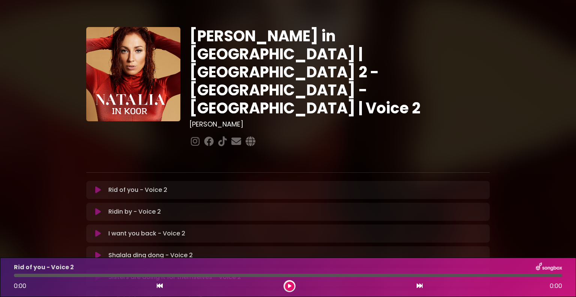
click at [96, 186] on icon at bounding box center [98, 190] width 6 height 8
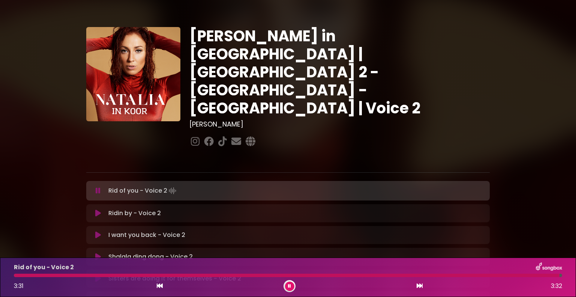
click at [289, 286] on icon at bounding box center [289, 286] width 3 height 5
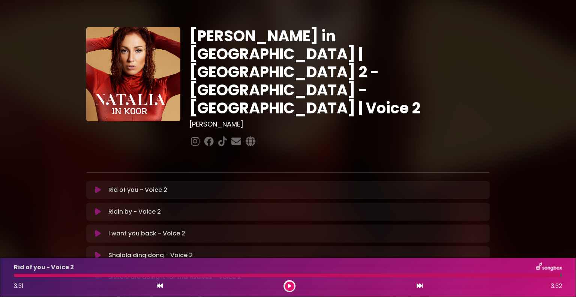
click at [100, 208] on icon at bounding box center [98, 212] width 6 height 8
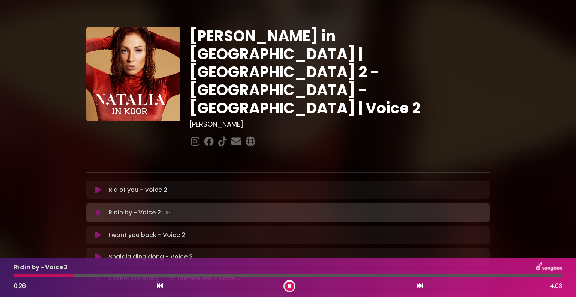
click at [289, 284] on icon at bounding box center [289, 286] width 3 height 5
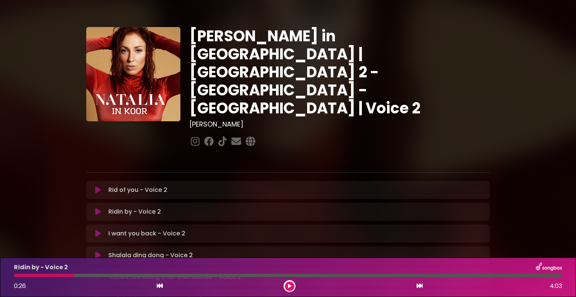
click at [289, 284] on icon at bounding box center [289, 286] width 3 height 5
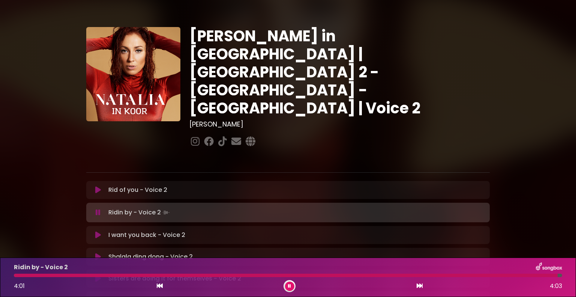
click at [283, 285] on div "4:01 4:03" at bounding box center [288, 286] width 558 height 12
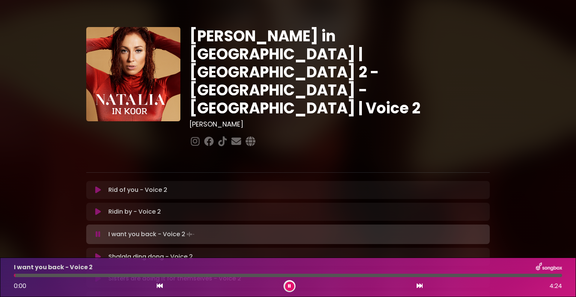
click at [289, 287] on icon at bounding box center [289, 286] width 3 height 5
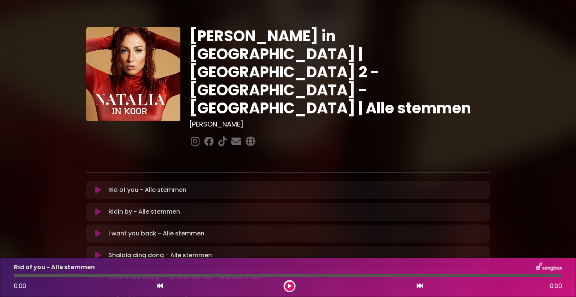
click at [99, 186] on icon at bounding box center [98, 190] width 6 height 8
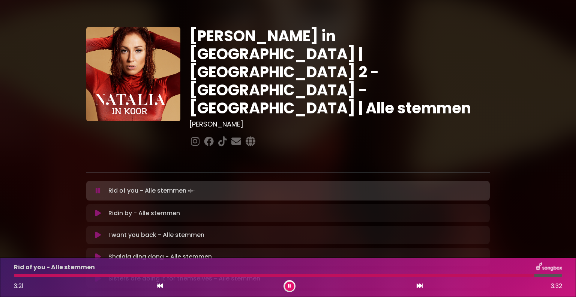
click at [377, 271] on div "Rid of you - Alle stemmen" at bounding box center [288, 267] width 558 height 10
click at [371, 274] on div at bounding box center [276, 275] width 524 height 3
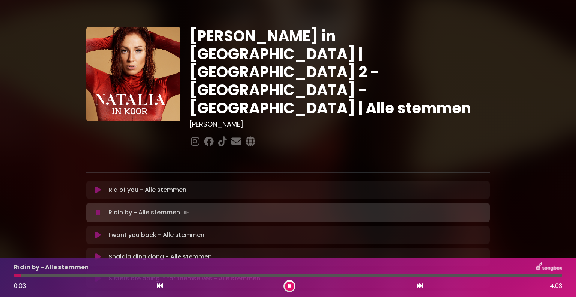
click at [399, 203] on div "Ridin by - Alle stemmen Loading Track... Name Email" at bounding box center [288, 213] width 404 height 20
click at [288, 286] on icon at bounding box center [289, 286] width 3 height 5
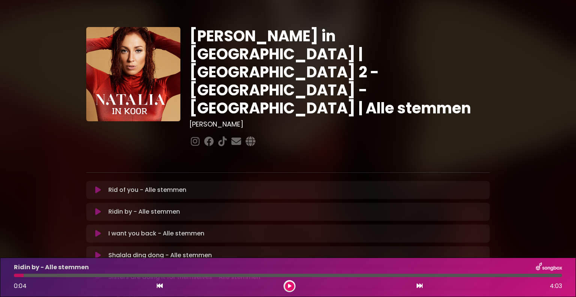
click at [100, 208] on icon at bounding box center [98, 212] width 6 height 8
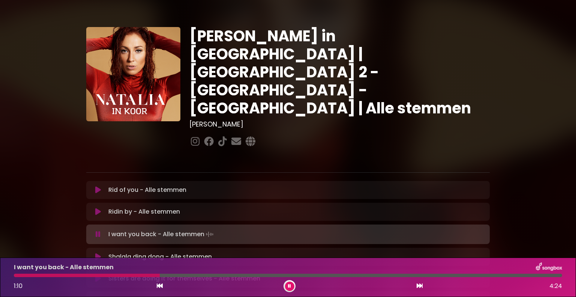
click at [77, 274] on div at bounding box center [87, 275] width 146 height 3
click at [96, 253] on icon at bounding box center [98, 257] width 6 height 8
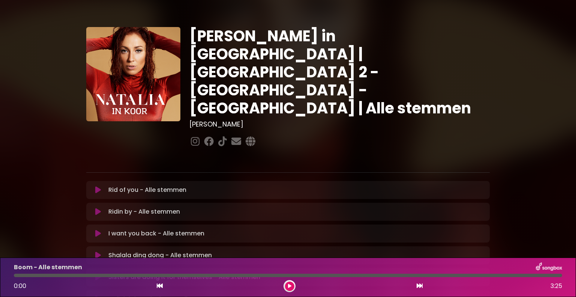
click at [285, 288] on button at bounding box center [289, 285] width 9 height 9
click at [43, 276] on div at bounding box center [288, 275] width 549 height 3
click at [56, 274] on div at bounding box center [288, 275] width 549 height 3
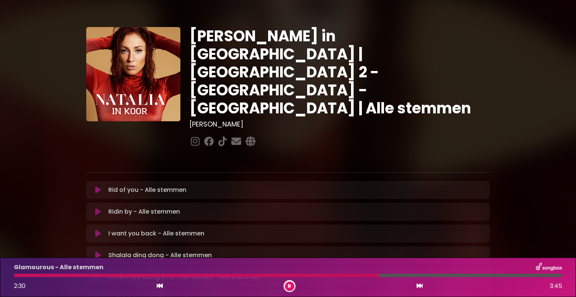
click at [332, 275] on div at bounding box center [197, 275] width 366 height 3
click at [316, 275] on div at bounding box center [176, 275] width 324 height 3
click at [316, 275] on div at bounding box center [188, 275] width 349 height 3
click at [508, 134] on div "Natalia in Koor | Antwerpen 2 - Brugge - Hasselt | Alle stemmen Hans Primusz" at bounding box center [288, 231] width 495 height 444
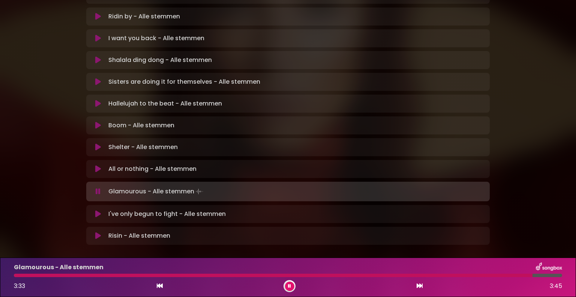
scroll to position [202, 0]
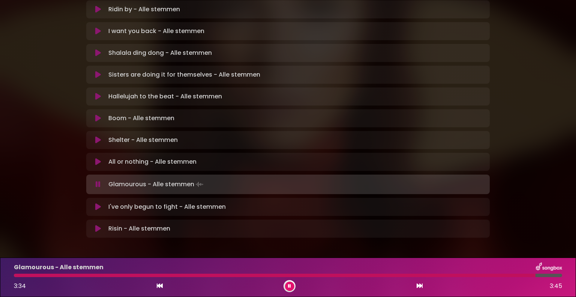
click at [97, 203] on icon at bounding box center [98, 207] width 6 height 8
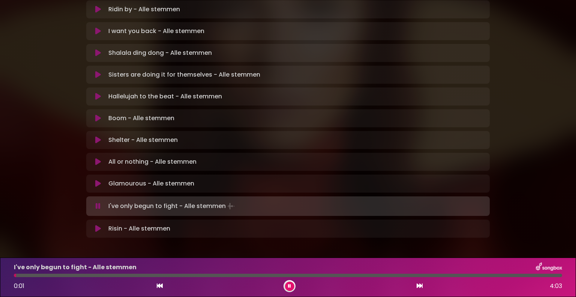
click at [36, 275] on div at bounding box center [288, 275] width 549 height 3
click at [77, 273] on div "I've only begun to fight - Alle stemmen 0:15 4:03" at bounding box center [288, 277] width 558 height 30
click at [78, 274] on div at bounding box center [288, 275] width 549 height 3
click at [68, 274] on div at bounding box center [47, 275] width 66 height 3
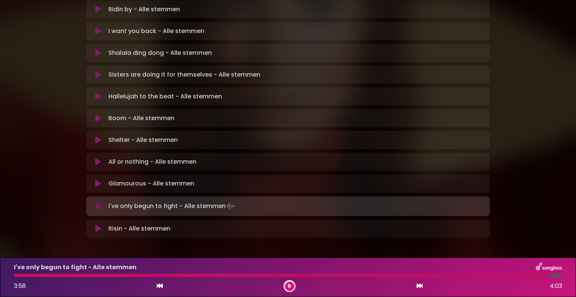
click at [288, 288] on icon at bounding box center [289, 286] width 3 height 5
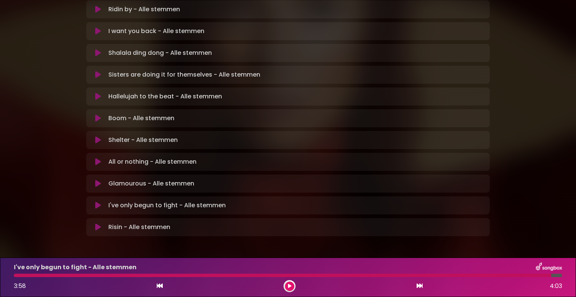
scroll to position [201, 0]
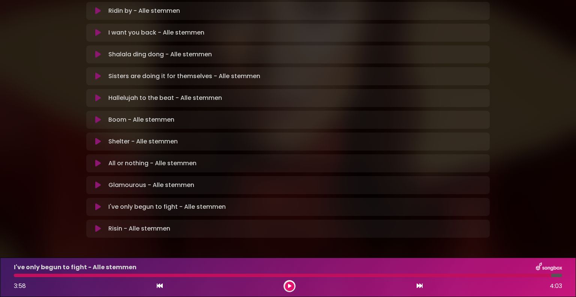
click at [440, 276] on div at bounding box center [283, 275] width 538 height 3
click at [440, 272] on div "I've only begun to fight - Alle stemmen 3:58 4:03" at bounding box center [288, 277] width 558 height 30
click at [292, 285] on button at bounding box center [289, 285] width 9 height 9
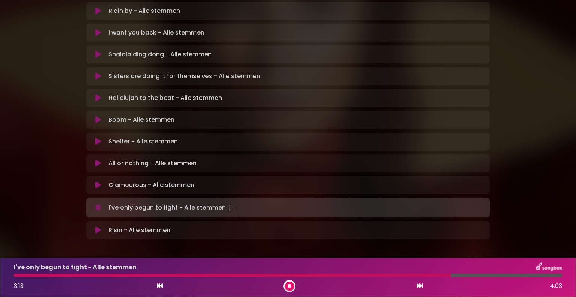
click at [445, 277] on div "I've only begun to fight - Alle stemmen 3:13 4:03" at bounding box center [288, 277] width 558 height 30
click at [443, 274] on div at bounding box center [233, 275] width 439 height 3
click at [435, 276] on div at bounding box center [230, 275] width 433 height 3
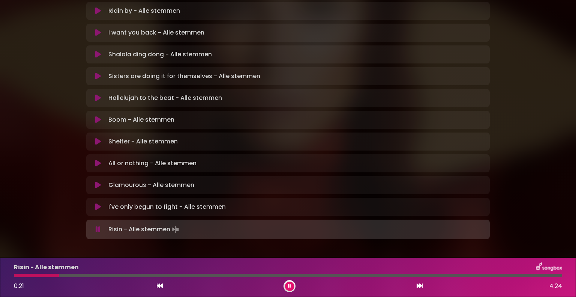
click at [44, 274] on div at bounding box center [36, 275] width 45 height 3
click at [30, 275] on div at bounding box center [31, 275] width 35 height 3
click at [19, 273] on div "Risin - Alle stemmen 0:14 4:24" at bounding box center [288, 277] width 558 height 30
click at [19, 274] on div at bounding box center [31, 275] width 34 height 3
click at [289, 282] on button at bounding box center [289, 285] width 9 height 9
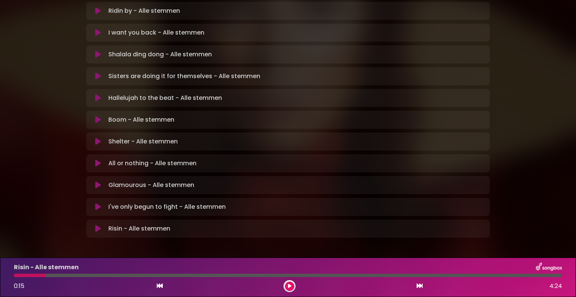
click at [289, 282] on button at bounding box center [289, 285] width 9 height 9
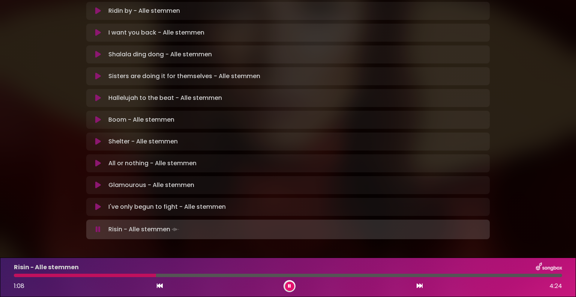
click at [289, 282] on button at bounding box center [289, 285] width 9 height 9
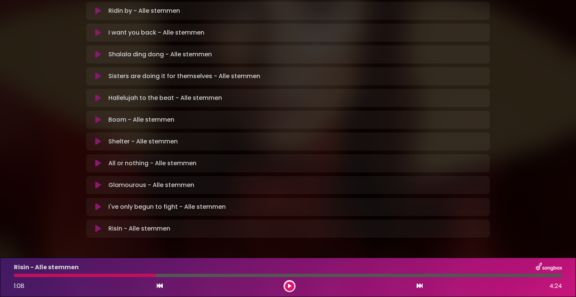
click at [19, 275] on div at bounding box center [85, 275] width 142 height 3
click at [285, 288] on div at bounding box center [290, 286] width 12 height 12
click at [288, 288] on icon at bounding box center [289, 286] width 3 height 5
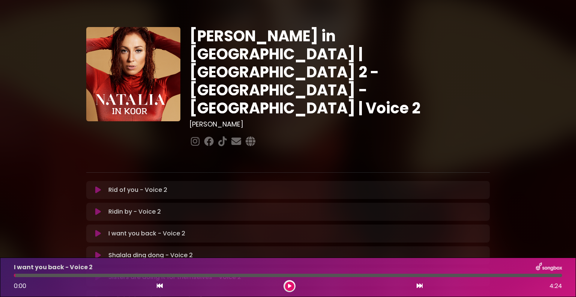
click at [533, 125] on div "Natalia in Koor | Antwerpen 2 - Brugge - Hasselt | Voice 2 Hans Primusz" at bounding box center [288, 230] width 495 height 442
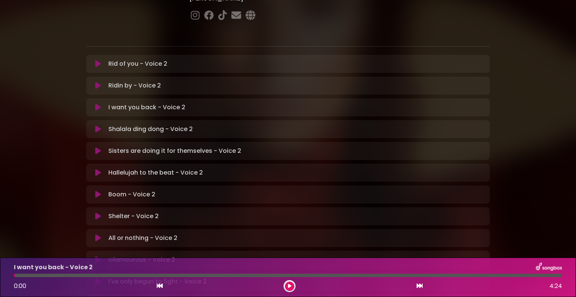
scroll to position [201, 0]
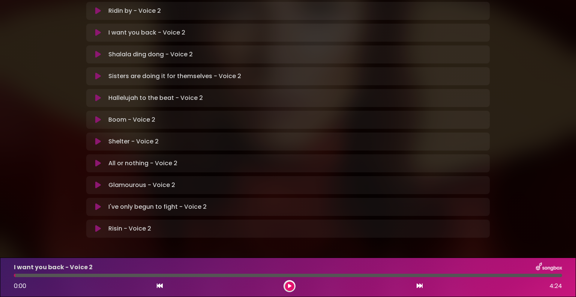
click at [101, 203] on icon at bounding box center [98, 207] width 6 height 8
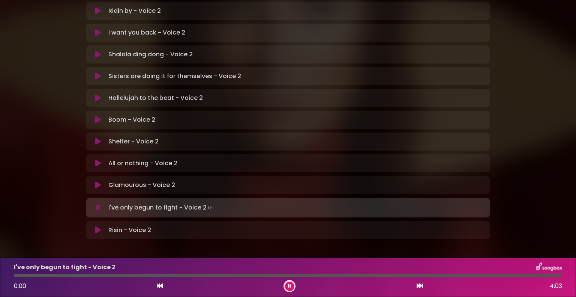
click at [390, 276] on div at bounding box center [288, 275] width 549 height 3
click at [415, 275] on div at bounding box center [288, 275] width 549 height 3
click at [423, 275] on div at bounding box center [288, 275] width 549 height 3
click at [432, 276] on div at bounding box center [223, 275] width 418 height 3
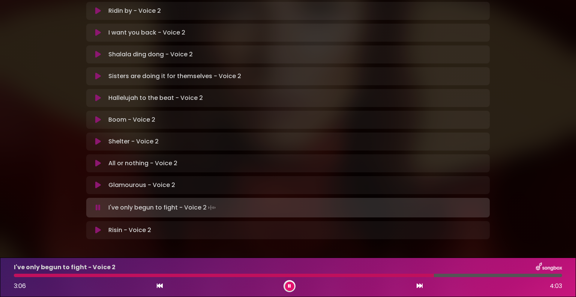
click at [435, 276] on div at bounding box center [288, 275] width 549 height 3
click at [435, 276] on div at bounding box center [282, 275] width 537 height 3
click at [435, 276] on div at bounding box center [261, 275] width 495 height 3
click at [291, 284] on button at bounding box center [289, 285] width 9 height 9
